Goal: Task Accomplishment & Management: Manage account settings

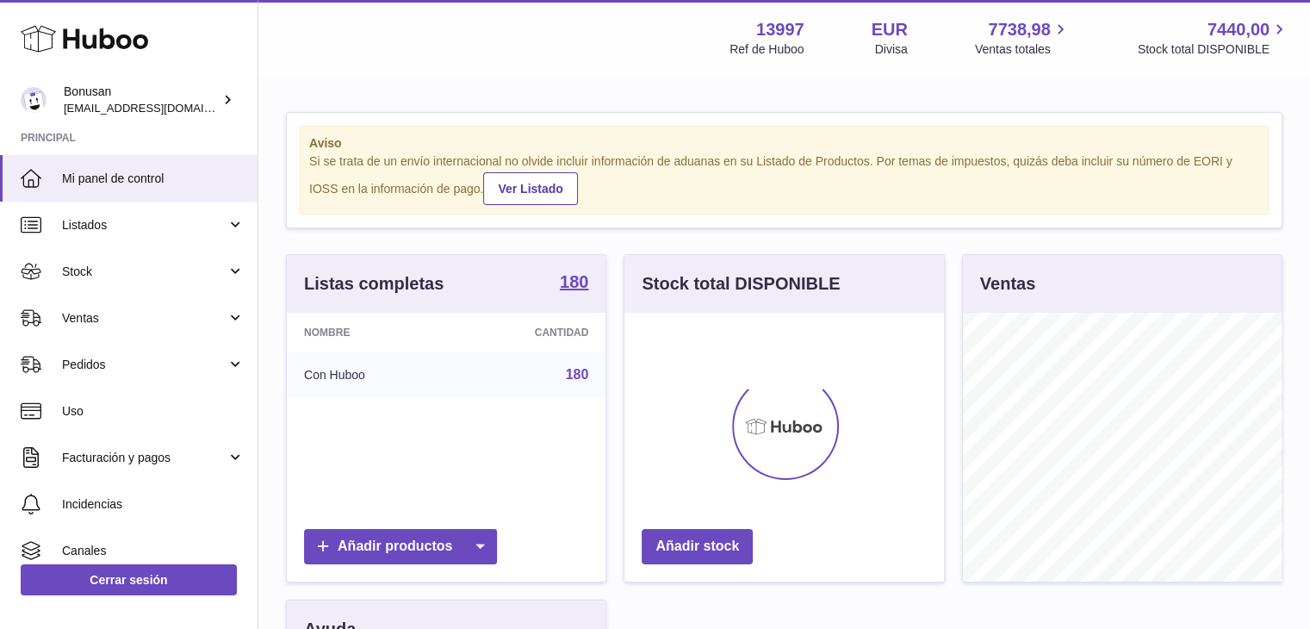
scroll to position [269, 319]
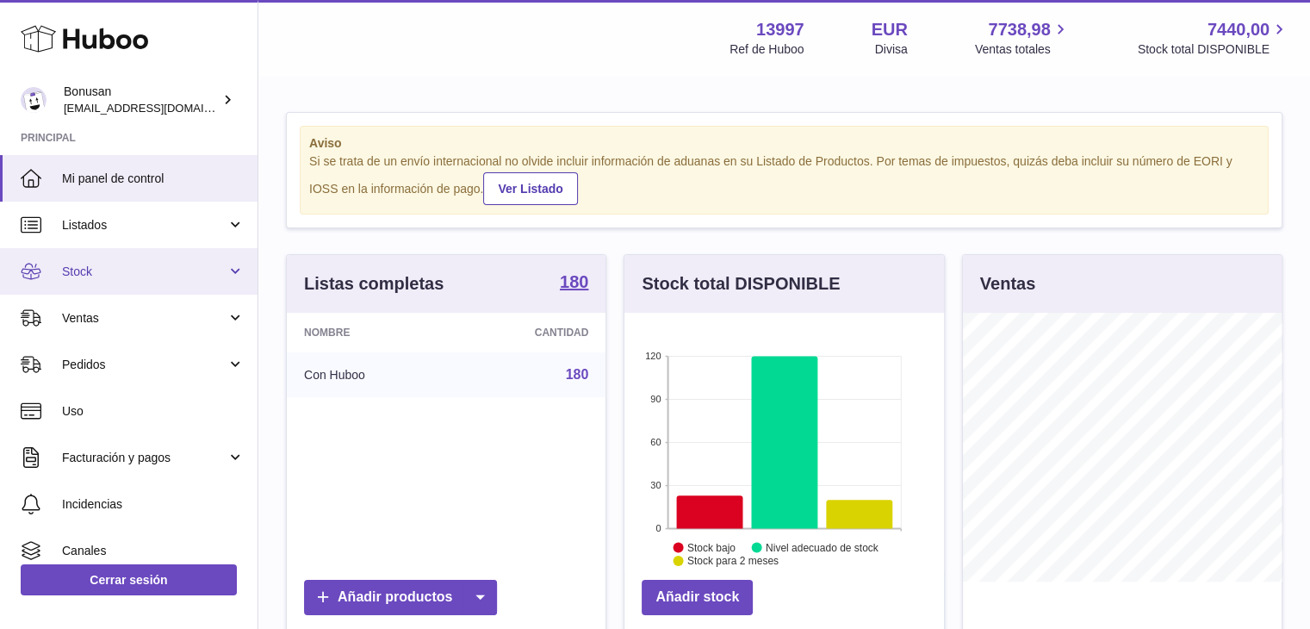
click at [227, 270] on link "Stock" at bounding box center [128, 271] width 257 height 47
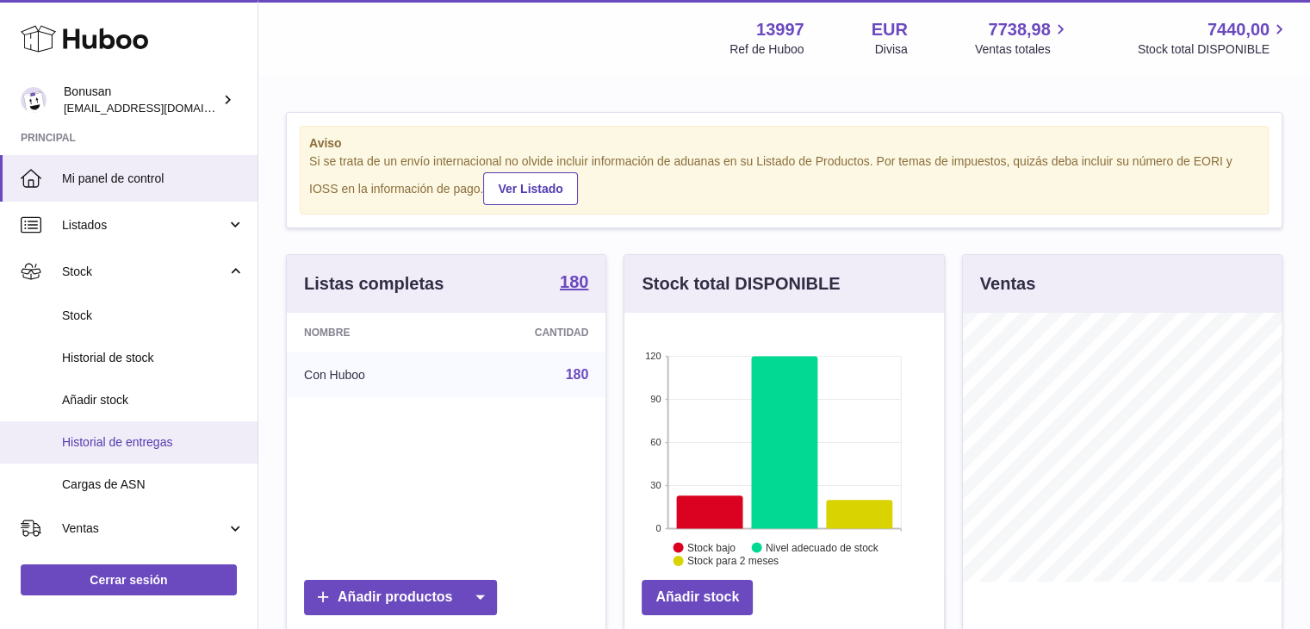
click at [146, 438] on span "Historial de entregas" at bounding box center [153, 442] width 183 height 16
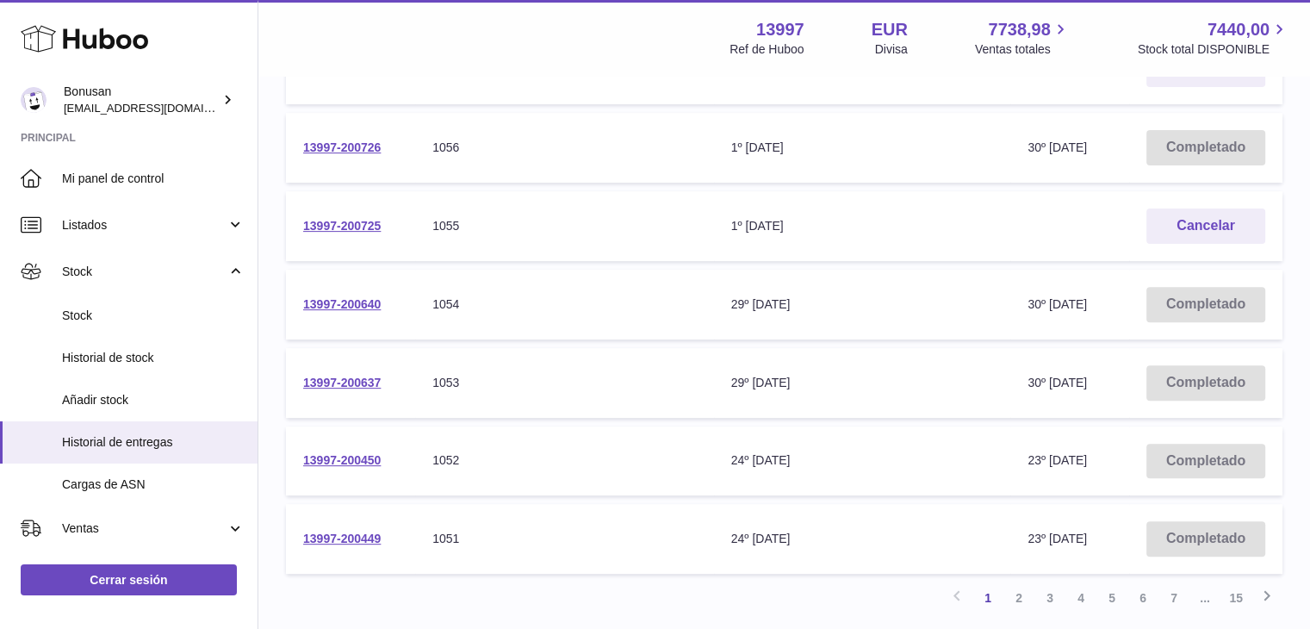
scroll to position [586, 0]
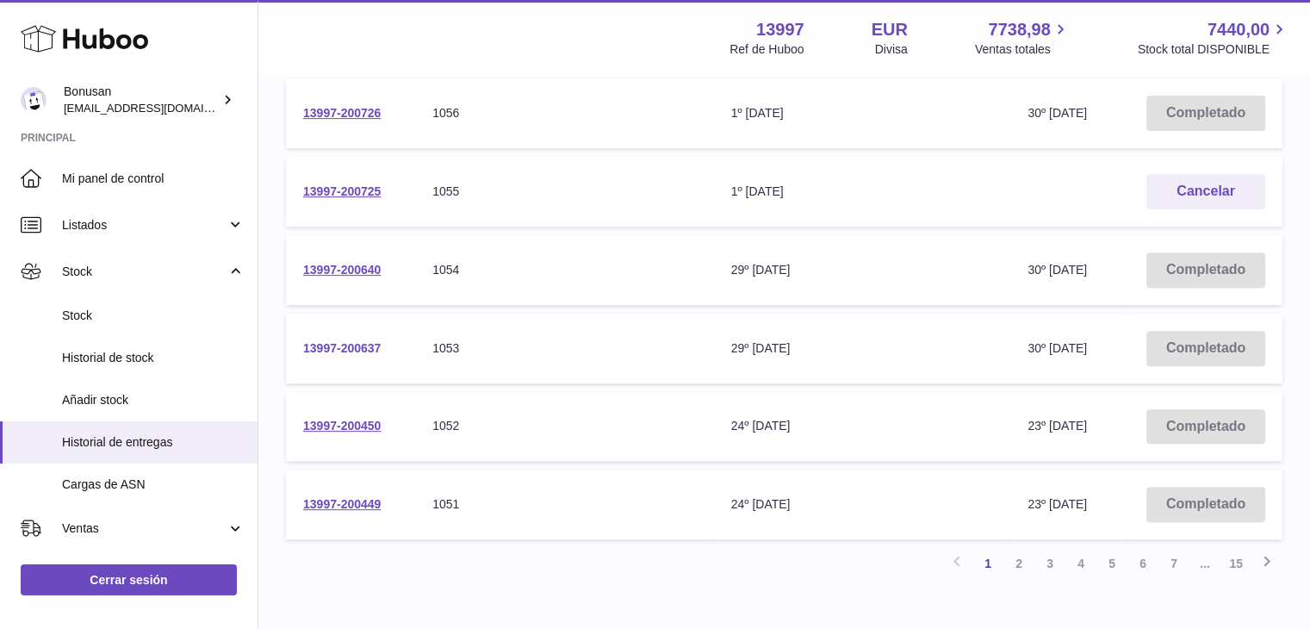
click at [343, 344] on link "13997-200637" at bounding box center [342, 348] width 78 height 14
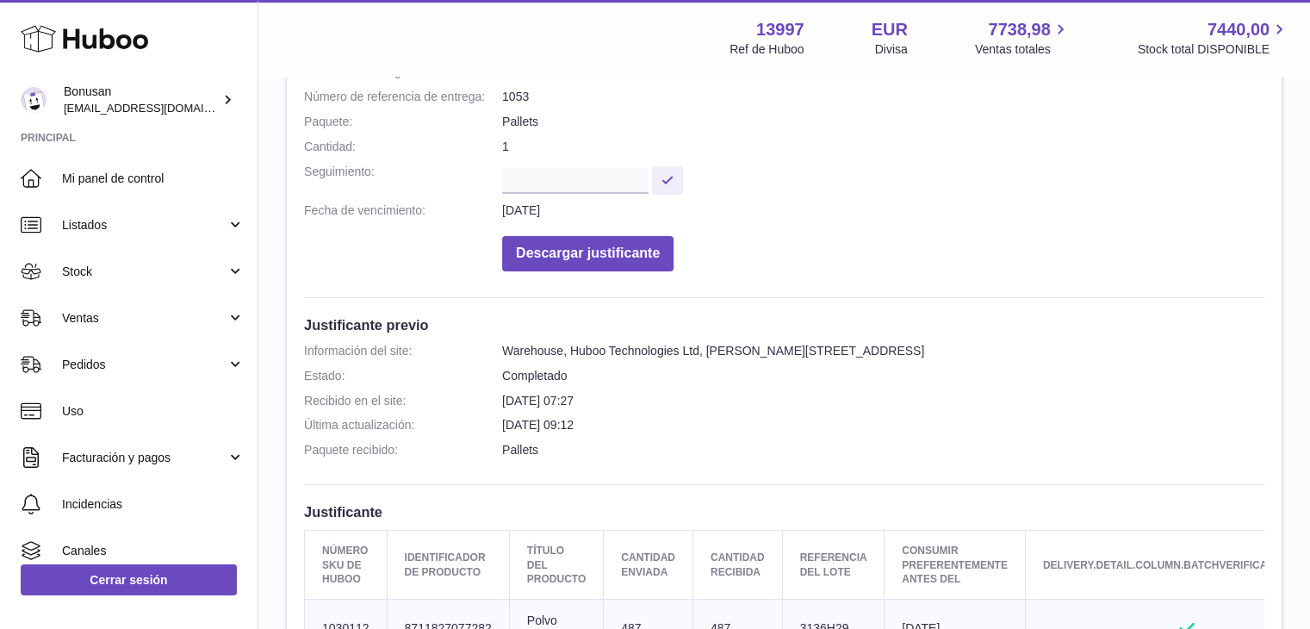
scroll to position [157, 0]
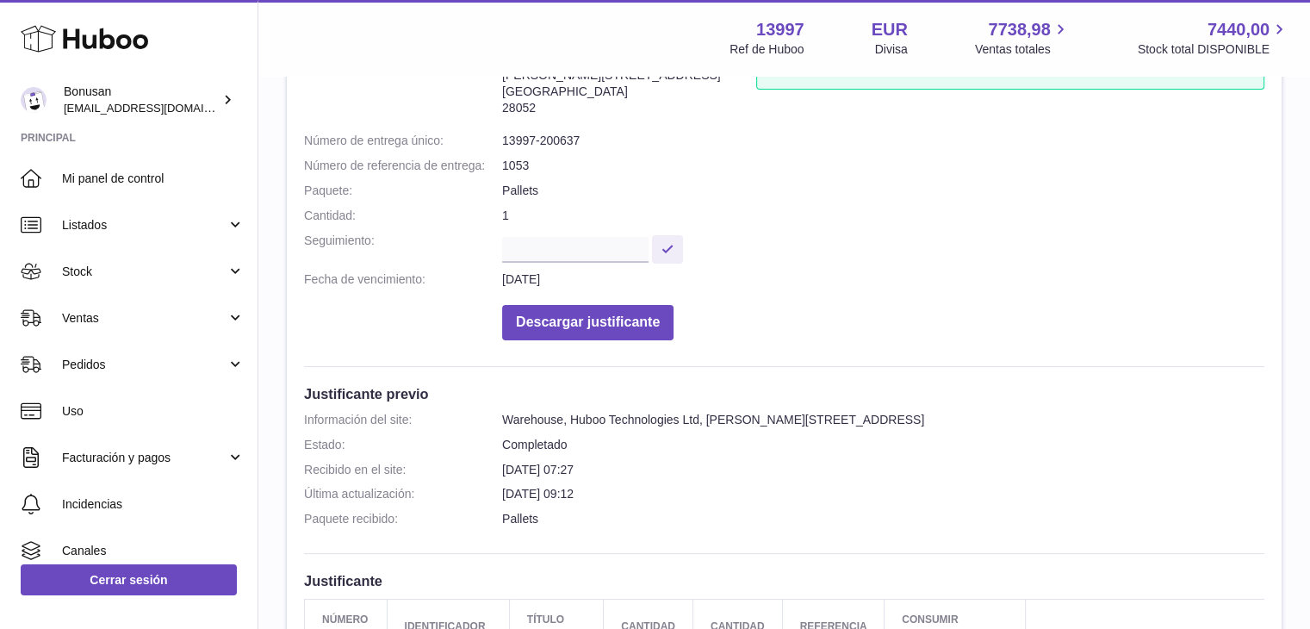
click at [976, 469] on div "Información del site: 13997-200637 Unit 3 Calle de Cerceda 20 Madrid 28052 Recu…" at bounding box center [784, 545] width 995 height 1062
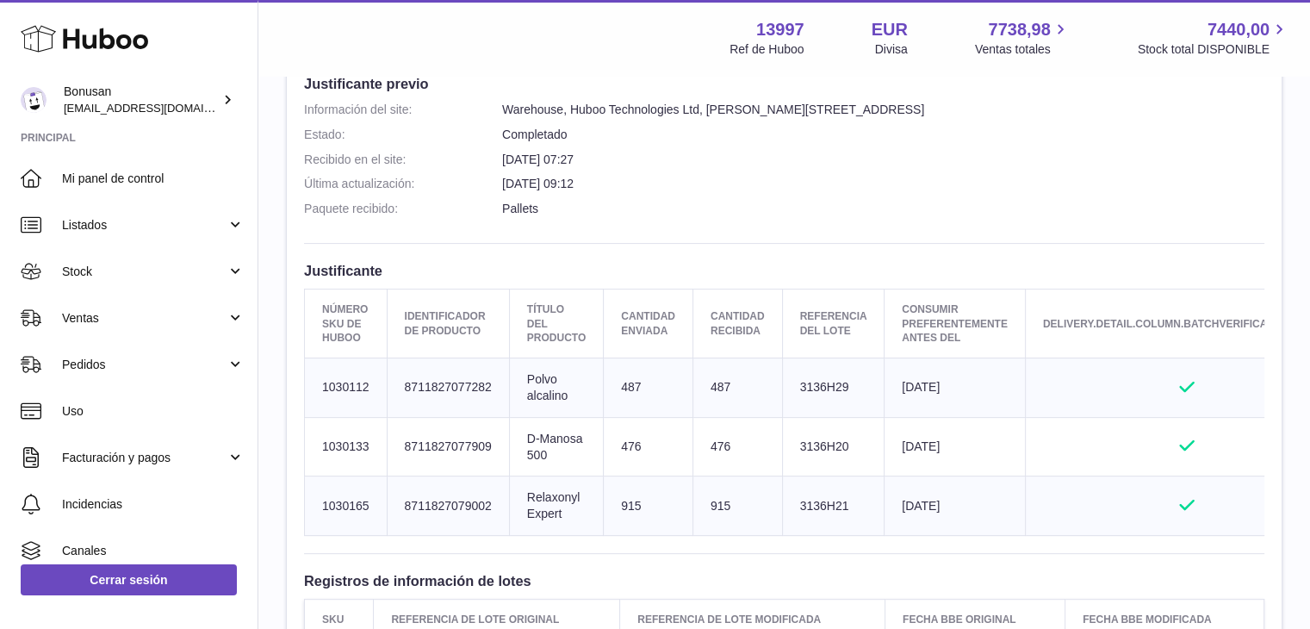
scroll to position [501, 0]
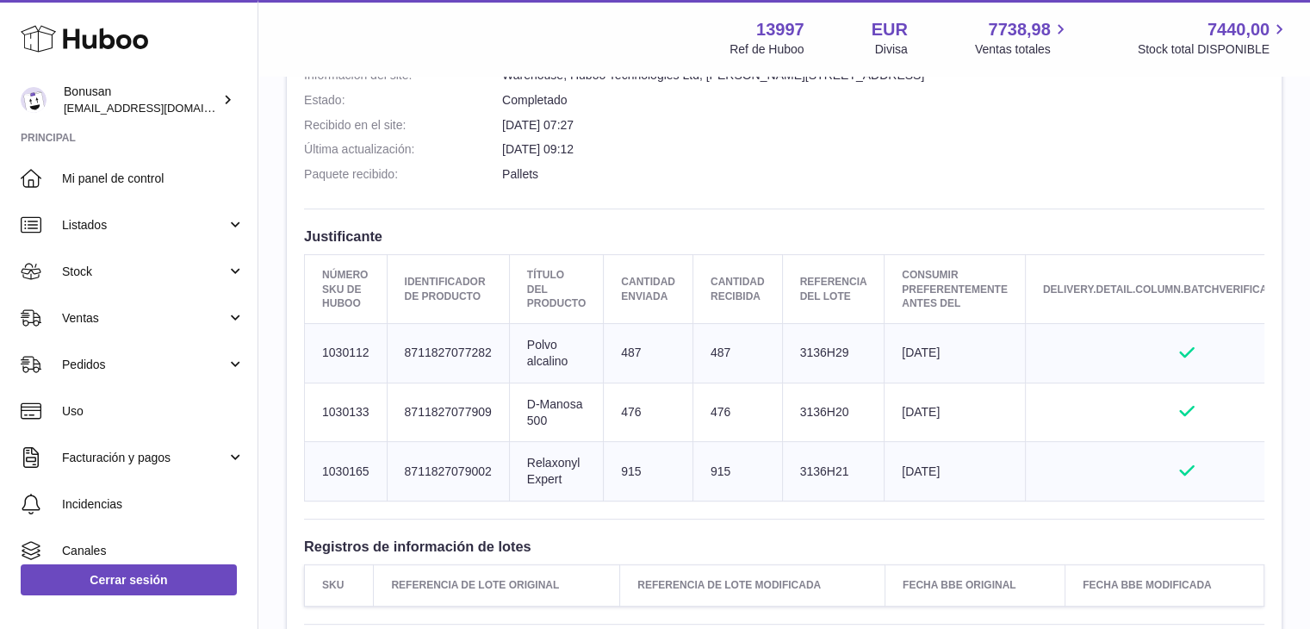
click at [1207, 157] on dl "Información del site: Warehouse, Huboo Technologies Ltd, Calle de Cerceda, 20, …" at bounding box center [784, 129] width 960 height 124
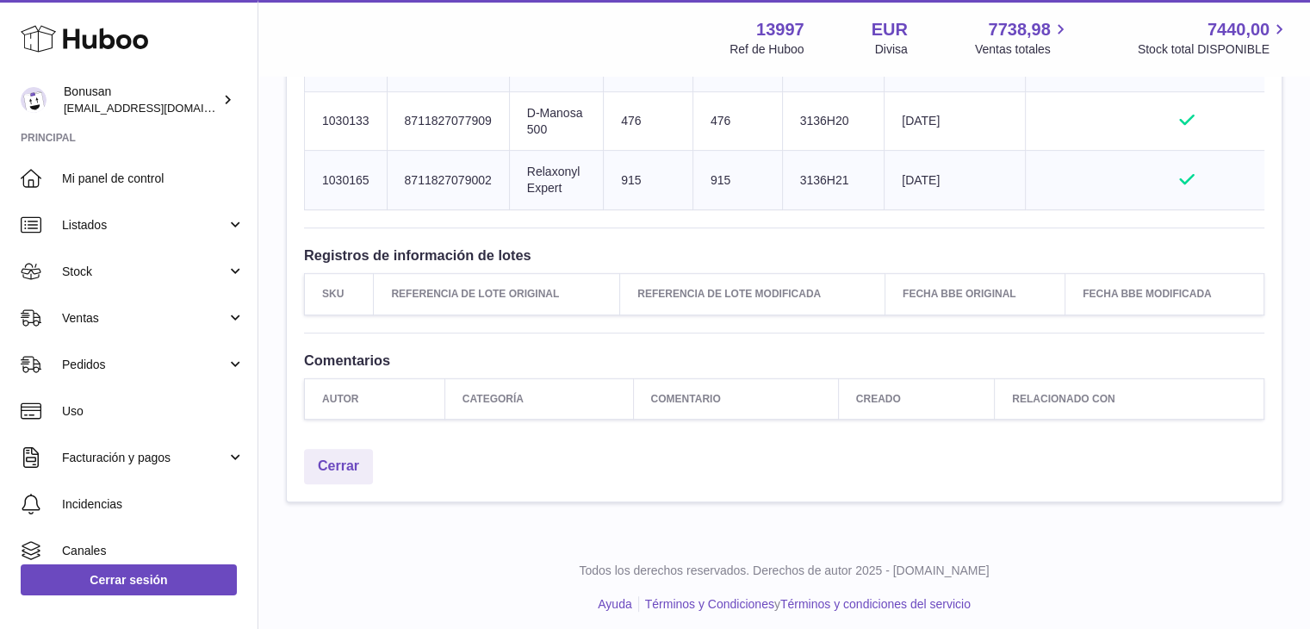
scroll to position [811, 0]
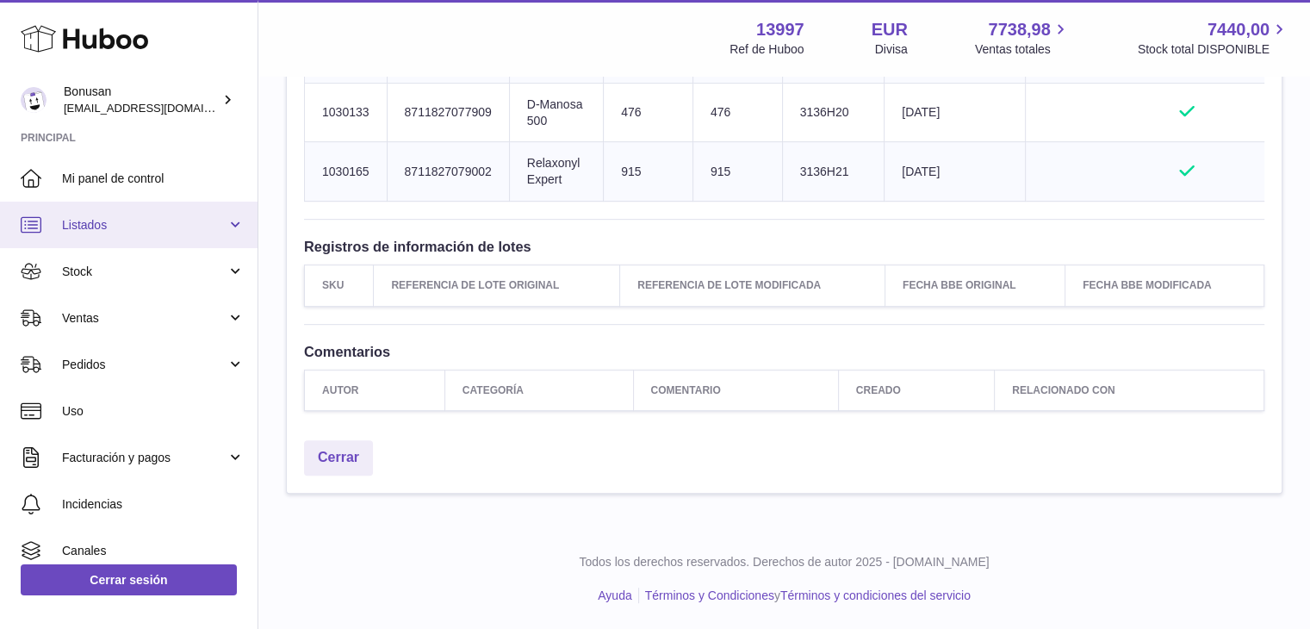
click at [121, 231] on span "Listados" at bounding box center [144, 225] width 164 height 16
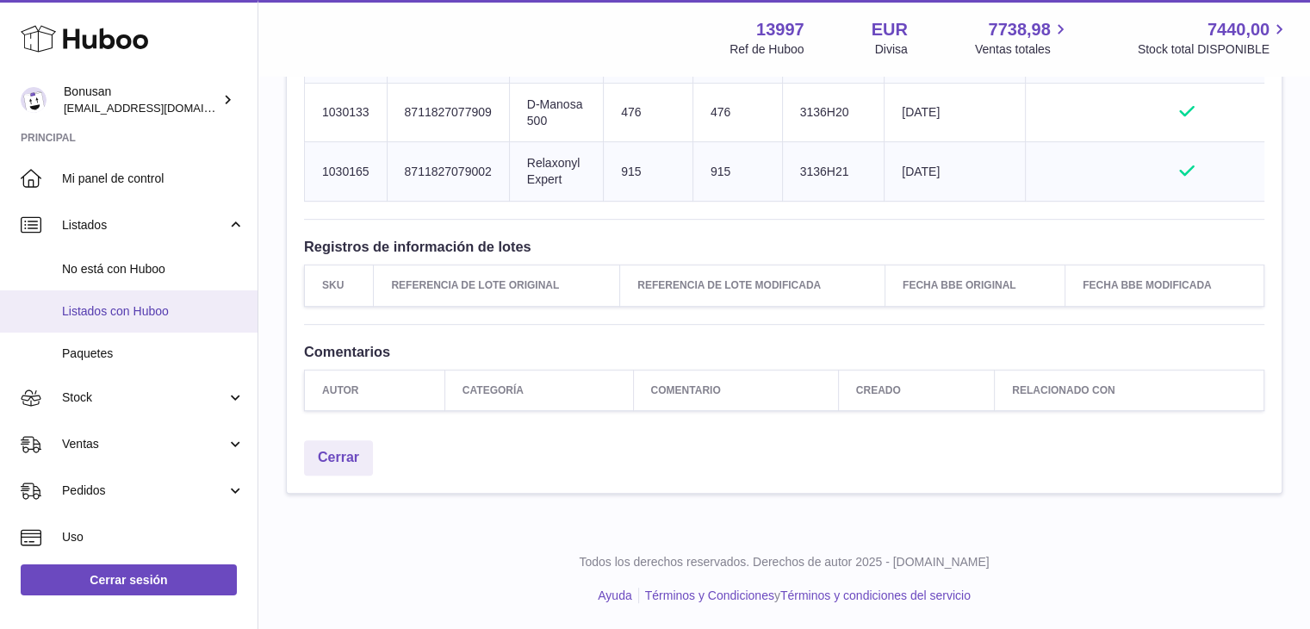
click at [124, 309] on span "Listados con Huboo" at bounding box center [153, 311] width 183 height 16
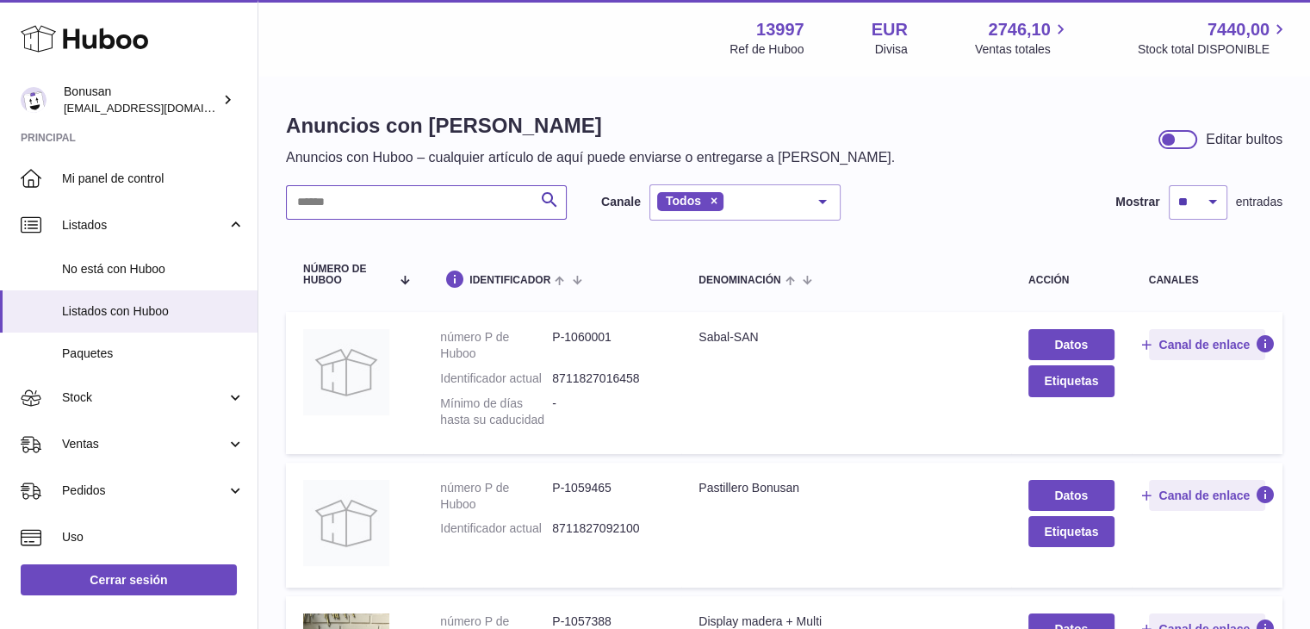
click at [348, 199] on input "text" at bounding box center [426, 202] width 281 height 34
paste input "*******"
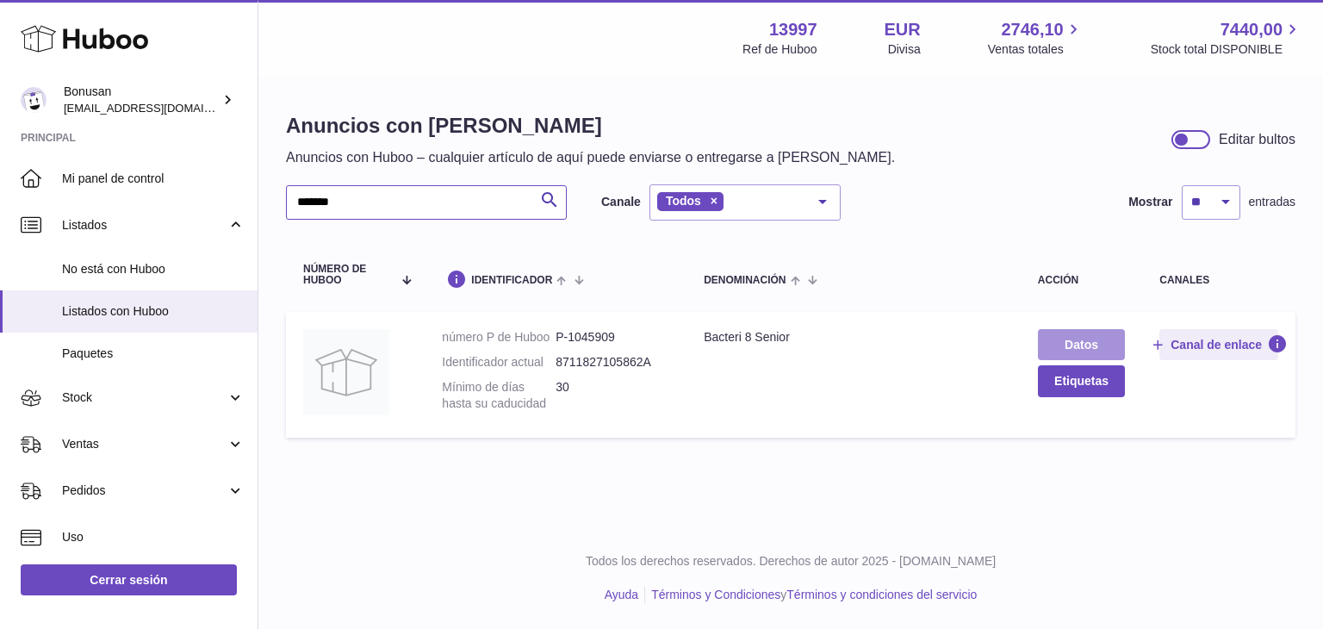
type input "*******"
click at [1077, 338] on link "Datos" at bounding box center [1081, 344] width 87 height 31
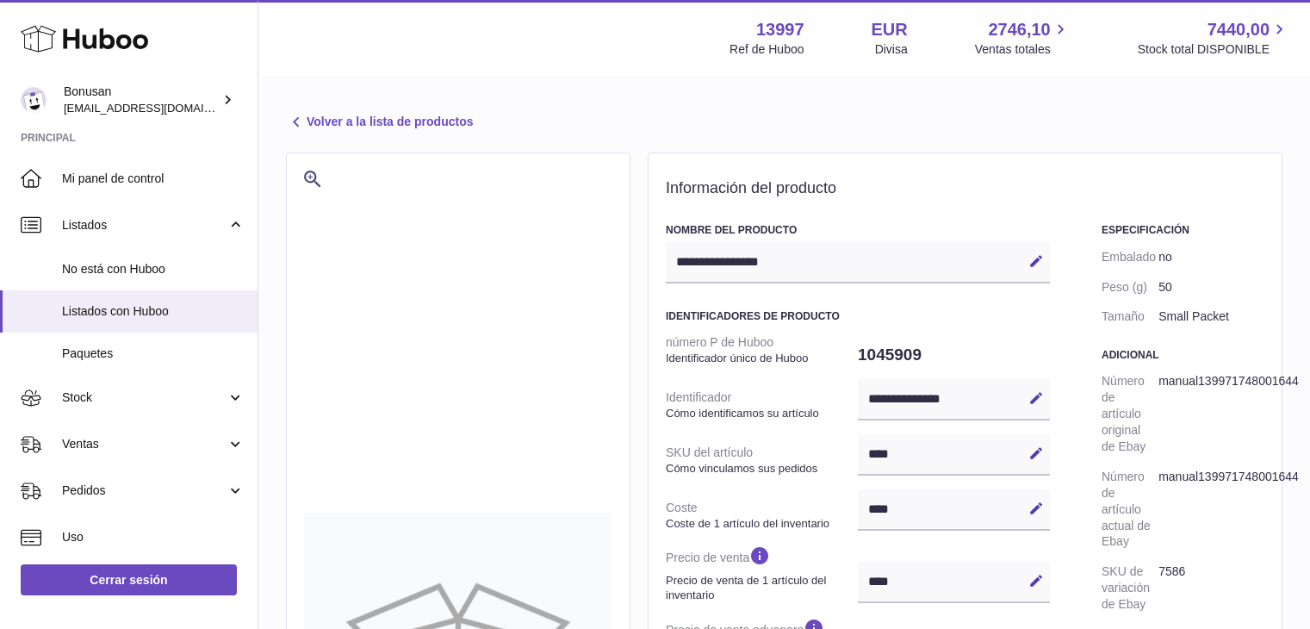
select select "***"
select select "****"
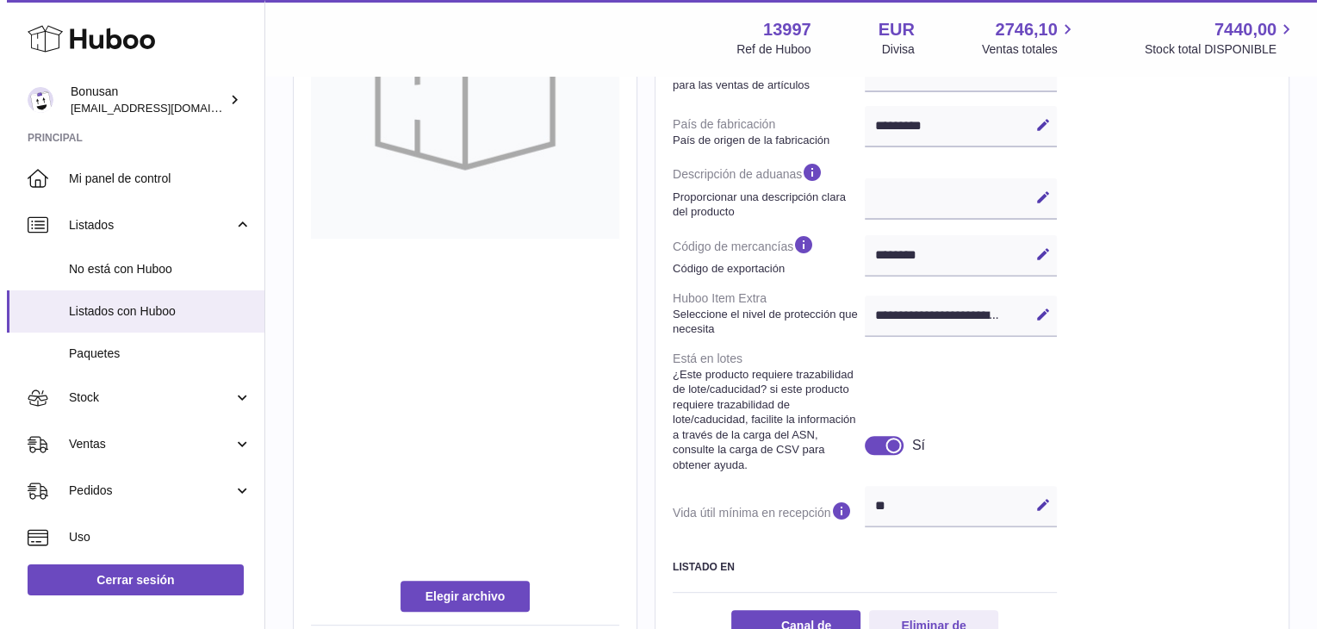
scroll to position [772, 0]
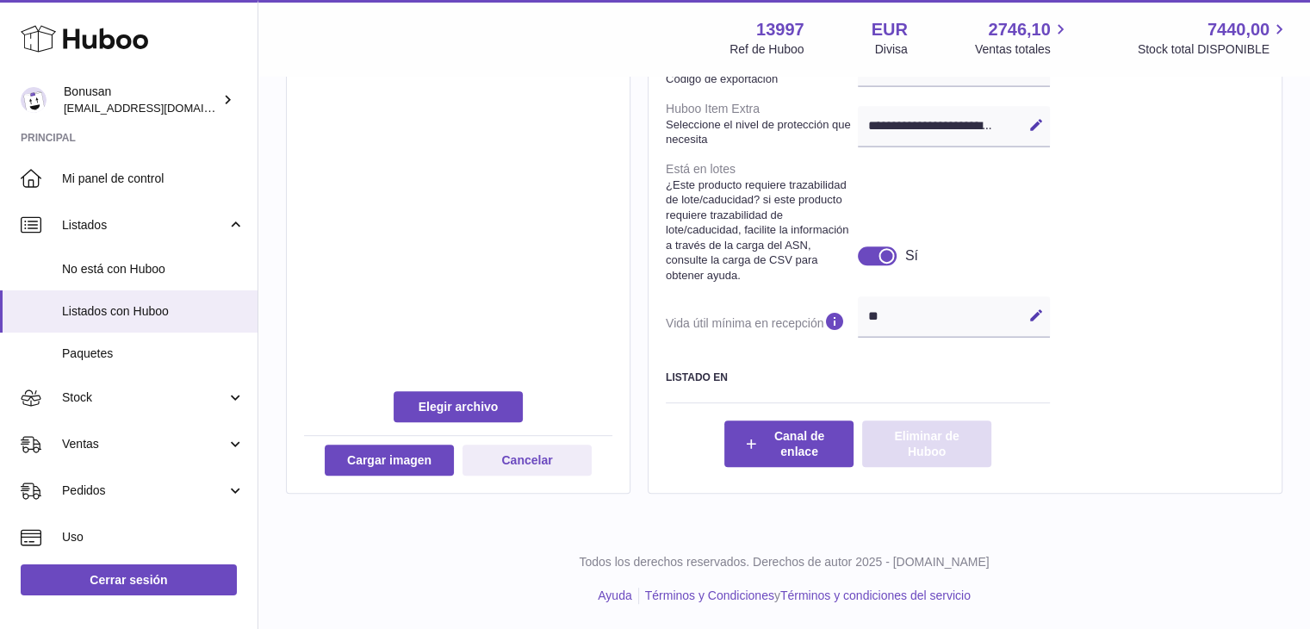
click at [925, 427] on button "Eliminar de Huboo" at bounding box center [926, 443] width 129 height 47
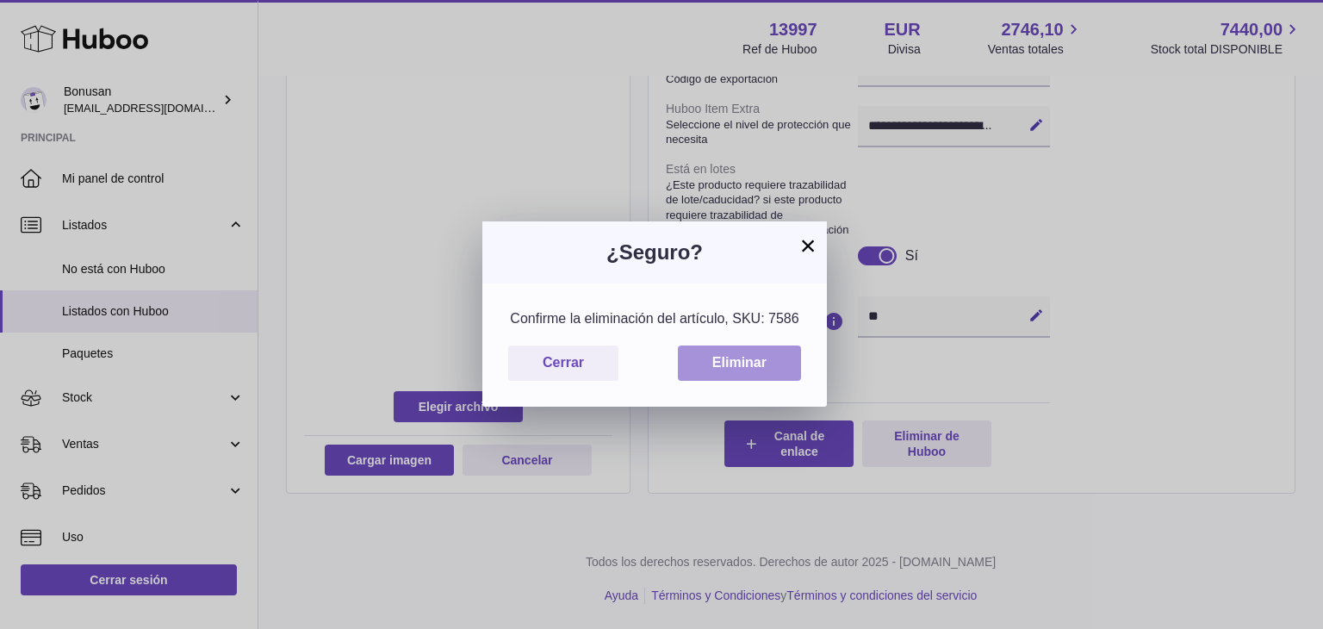
click at [727, 359] on button "Eliminar" at bounding box center [739, 362] width 123 height 35
